Goal: Task Accomplishment & Management: Use online tool/utility

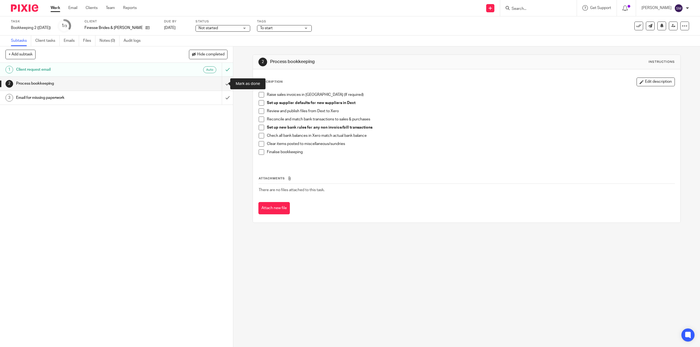
click at [225, 83] on input "submit" at bounding box center [116, 84] width 233 height 14
